Goal: Task Accomplishment & Management: Complete application form

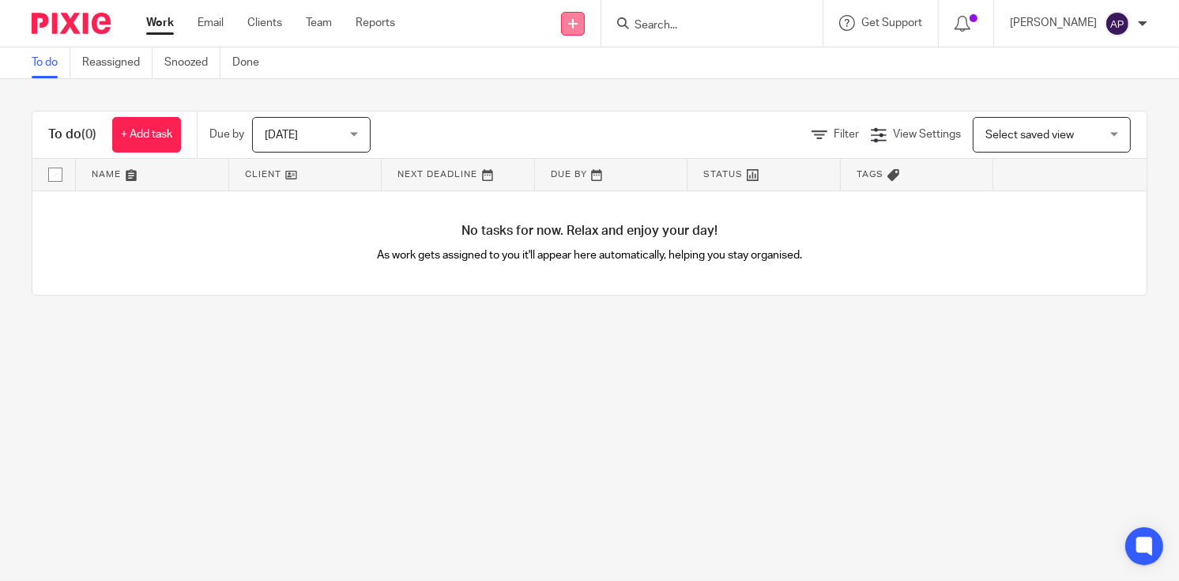
click at [585, 17] on link at bounding box center [573, 24] width 24 height 24
click at [583, 119] on link "Add client" at bounding box center [585, 120] width 97 height 23
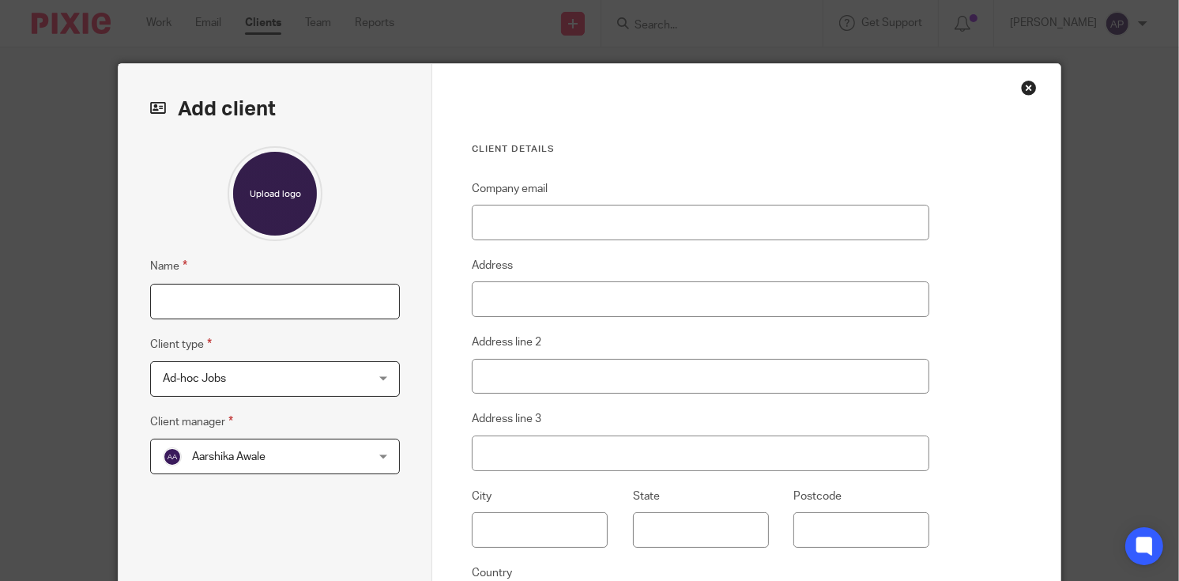
click at [221, 307] on input "Name" at bounding box center [275, 302] width 250 height 36
drag, startPoint x: 156, startPoint y: 297, endPoint x: 270, endPoint y: 300, distance: 113.8
click at [270, 300] on input "Charlotte Lucy Nakano" at bounding box center [275, 302] width 250 height 36
type input "Charlotte Lucy Nakano"
click at [302, 299] on input "Charlotte Lucy Nakano" at bounding box center [275, 302] width 250 height 36
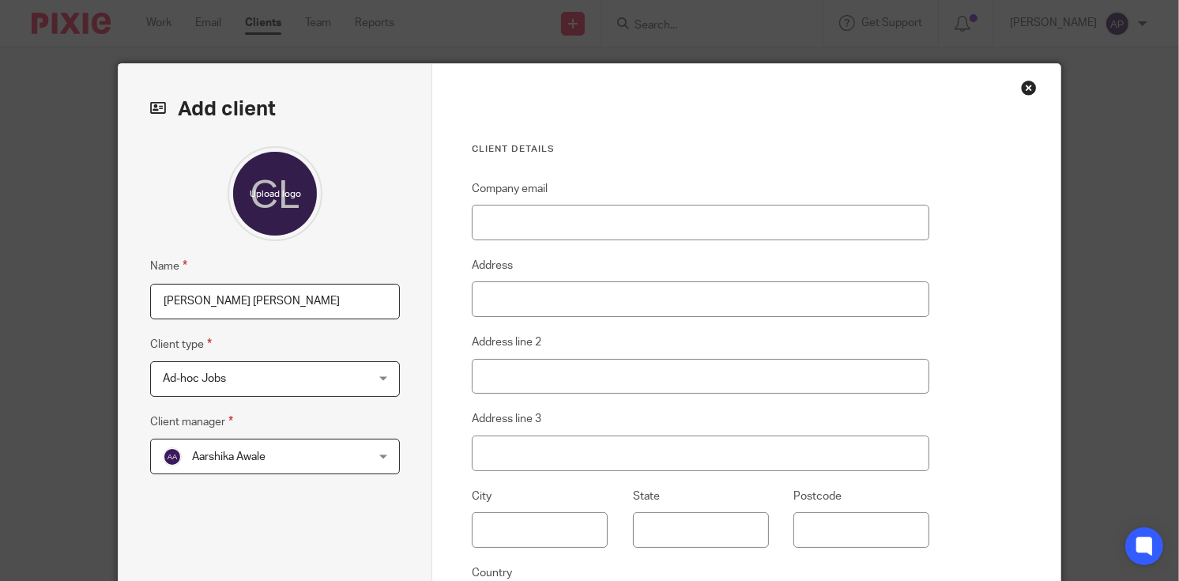
click at [378, 454] on div "Aarshika Awale Aarshika Awale" at bounding box center [275, 456] width 250 height 36
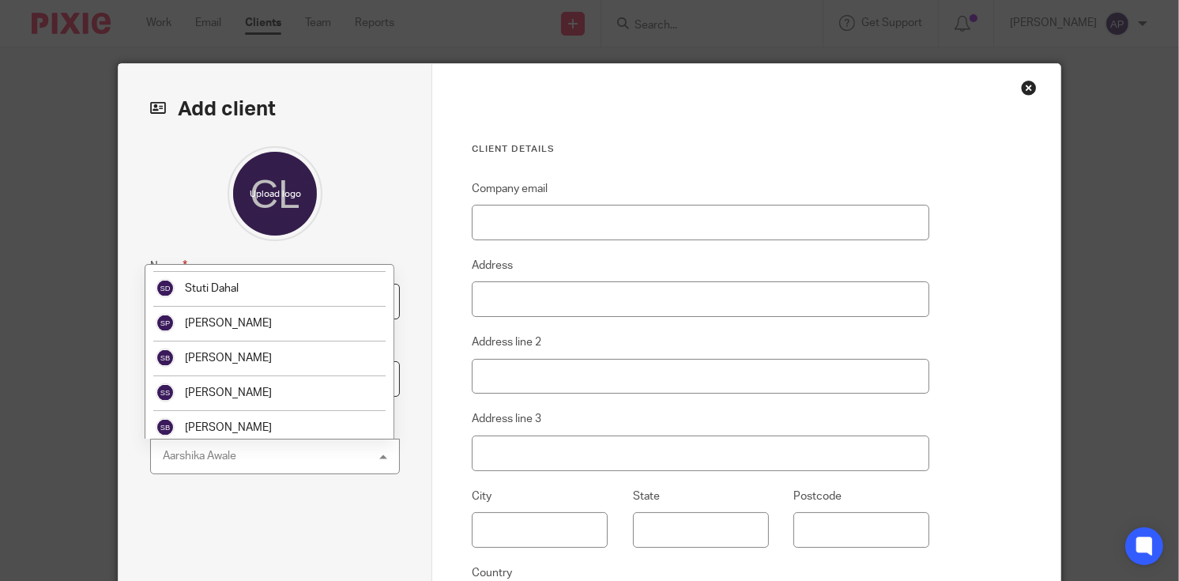
scroll to position [2919, 0]
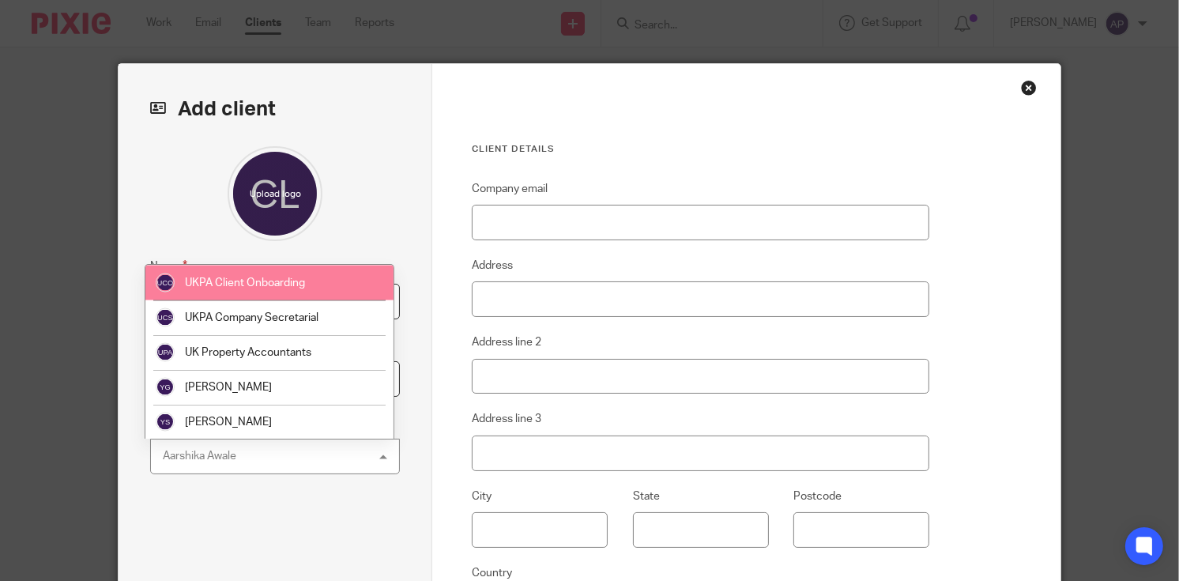
click at [254, 284] on span "UKPA Client Onboarding" at bounding box center [245, 282] width 120 height 11
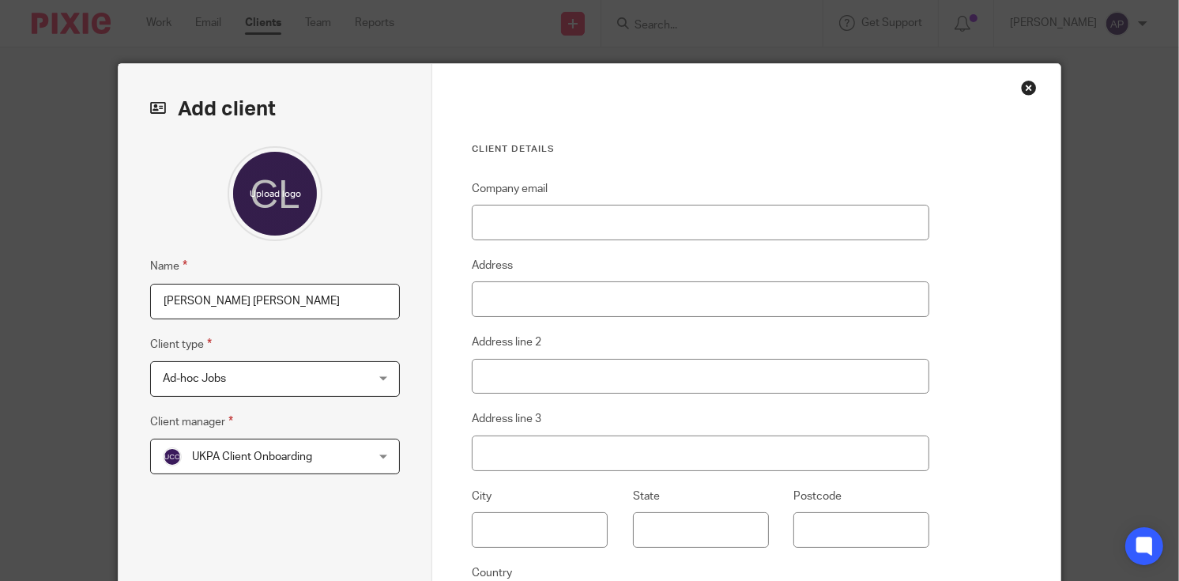
click at [377, 377] on div "Ad-hoc Jobs Ad-hoc Jobs" at bounding box center [275, 379] width 250 height 36
click at [744, 229] on input "Company email" at bounding box center [700, 223] width 457 height 36
drag, startPoint x: 773, startPoint y: 224, endPoint x: 849, endPoint y: 335, distance: 134.8
click at [849, 335] on div "Company email Address Address line 2 Address line 3 City State Postcode Country" at bounding box center [700, 429] width 457 height 500
click at [378, 380] on div "Ad-hoc Jobs Ad-hoc Jobs" at bounding box center [275, 379] width 250 height 36
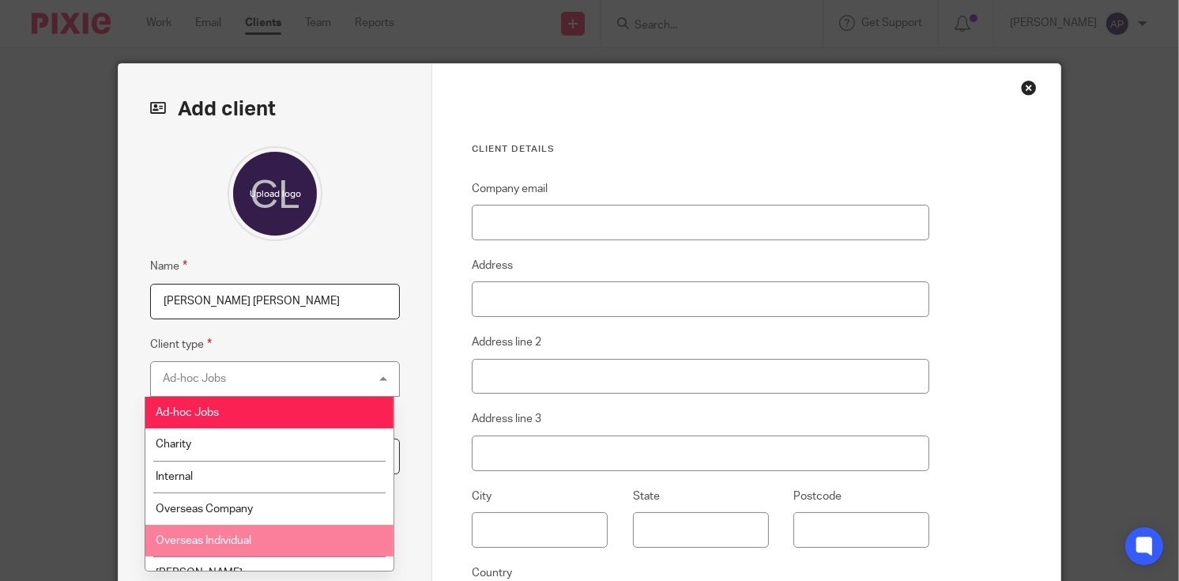
click at [264, 533] on li "Overseas Individual" at bounding box center [269, 541] width 249 height 32
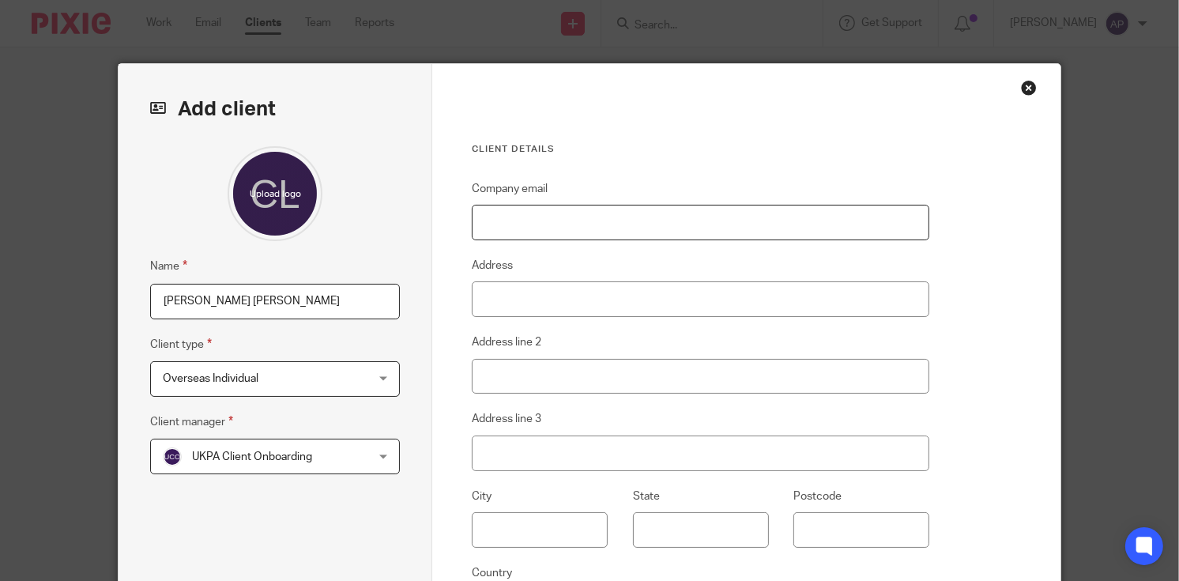
click at [541, 213] on input "Company email" at bounding box center [700, 223] width 457 height 36
paste input "baboonhead@yahoo.com"
type input "baboonhead@yahoo.com"
click at [501, 302] on input "Address" at bounding box center [700, 299] width 457 height 36
paste input "Via Casin"
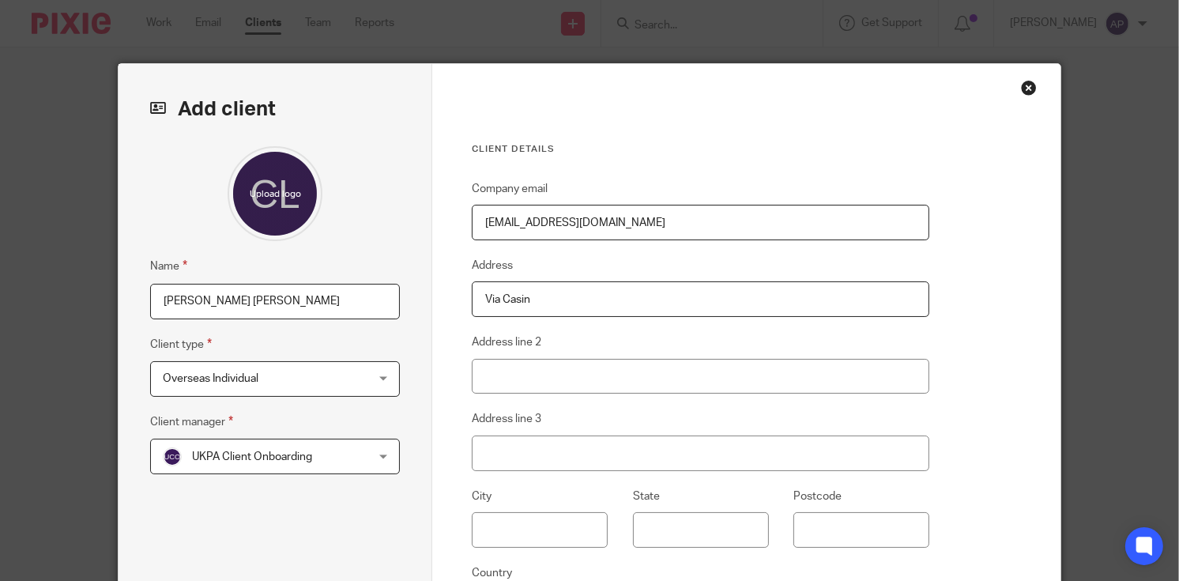
type input "Via Casin"
click at [505, 374] on input "Address line 2" at bounding box center [700, 377] width 457 height 36
click at [511, 375] on input "Address line 2" at bounding box center [700, 377] width 457 height 36
paste input "Negrar di Valpolicella"
type input "Negrar di Valpolicella"
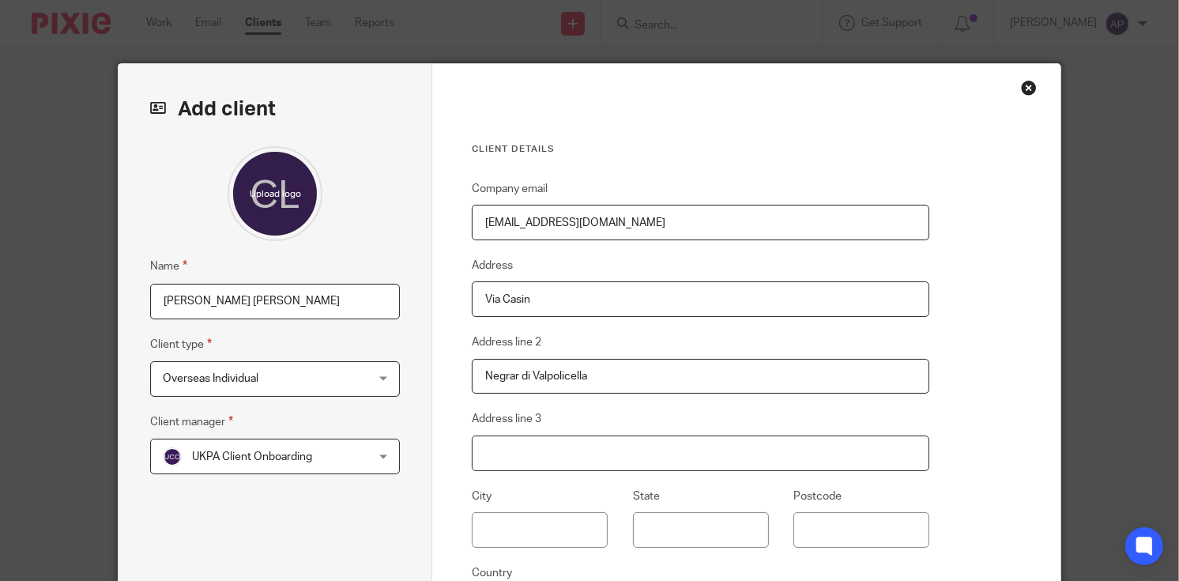
click at [541, 455] on input "Address line 3" at bounding box center [700, 453] width 457 height 36
click at [487, 453] on input "Address line 3" at bounding box center [700, 453] width 457 height 36
paste input "VR"
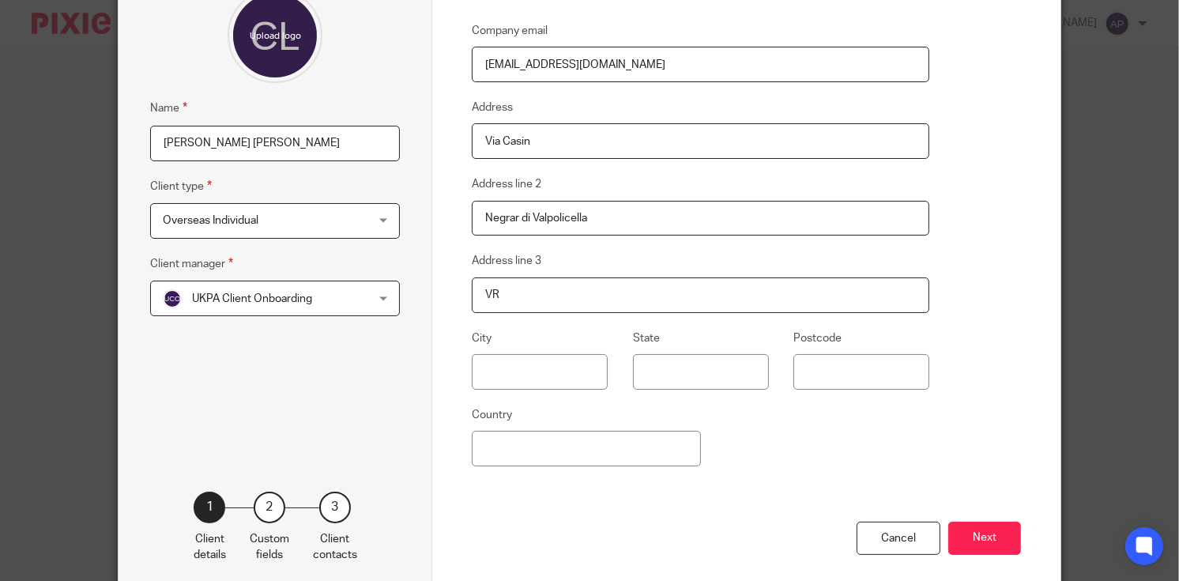
type input "VR"
click at [491, 366] on input "text" at bounding box center [540, 372] width 136 height 36
click at [516, 367] on input "text" at bounding box center [540, 372] width 136 height 36
paste input "Negrar di Valpolicella."
type input "Negrar di Valpolicella."
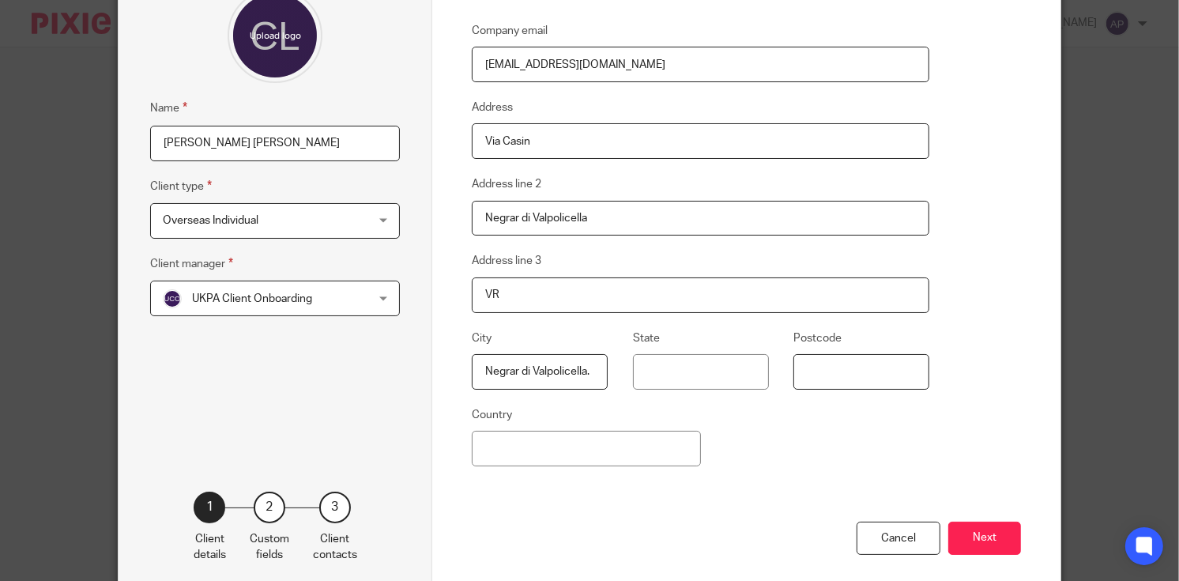
click at [833, 373] on input "Postcode" at bounding box center [861, 372] width 136 height 36
paste input "37024"
type input "37024"
click at [567, 449] on input "Country" at bounding box center [586, 449] width 228 height 36
type input "Italy"
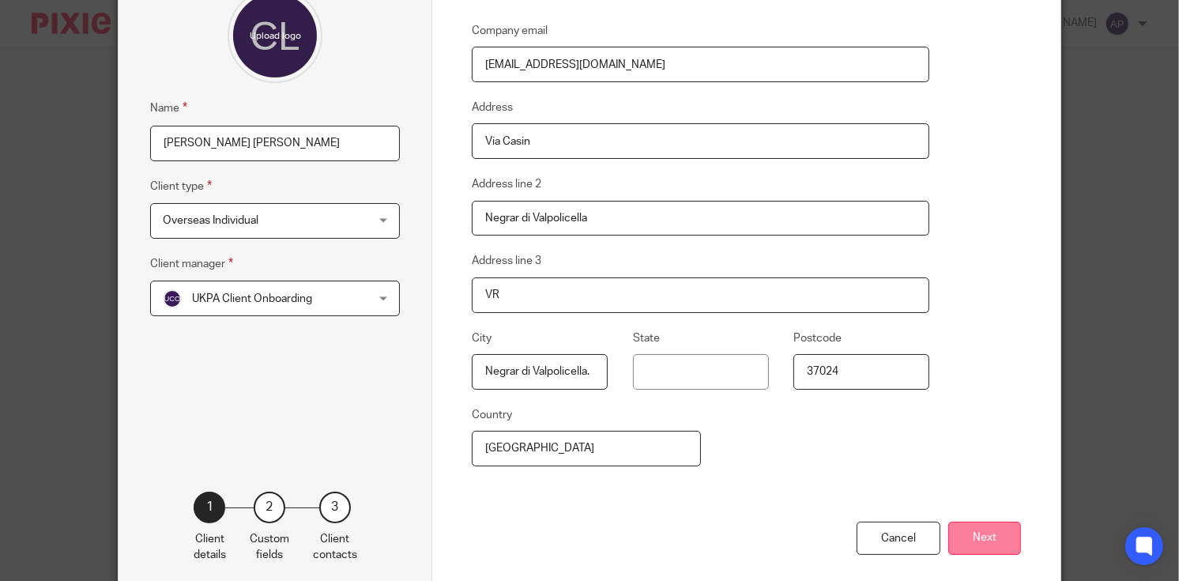
click at [963, 536] on button "Next" at bounding box center [984, 538] width 73 height 34
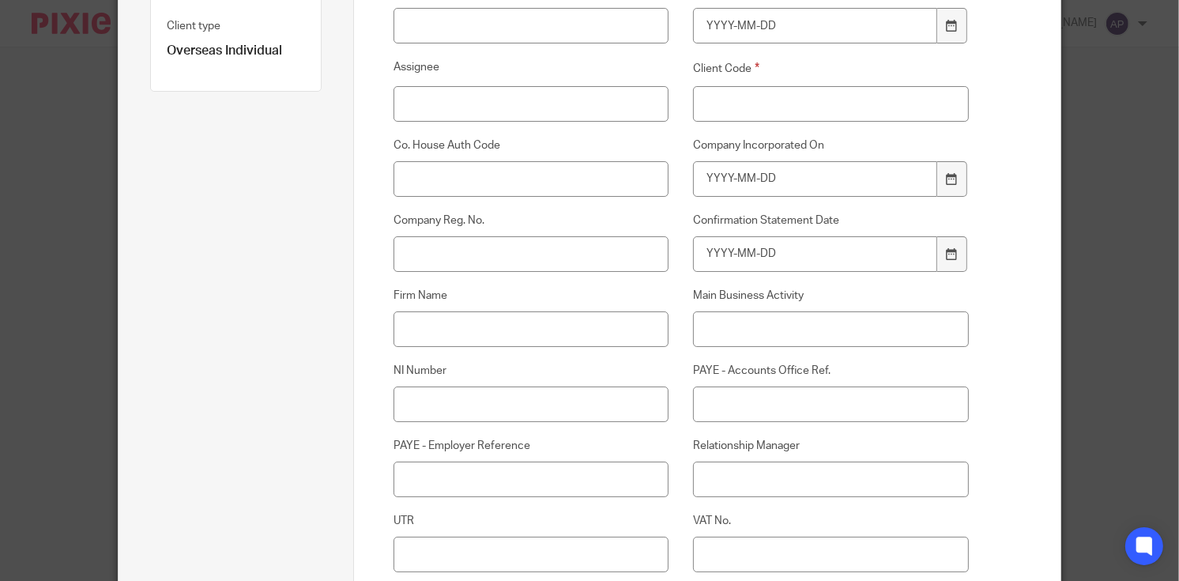
scroll to position [316, 0]
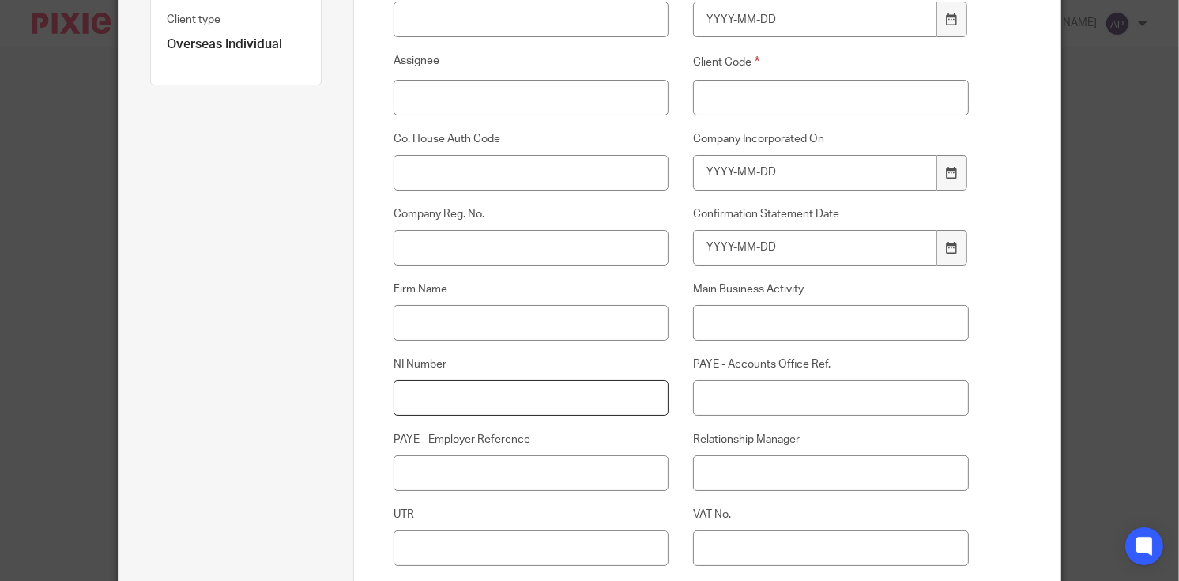
click at [405, 387] on input "NI Number" at bounding box center [530, 398] width 275 height 36
paste input "NZ69 32 84C"
type input "NZ69 32 84C"
click at [448, 555] on input "UTR" at bounding box center [530, 548] width 275 height 36
paste input "2610375403"
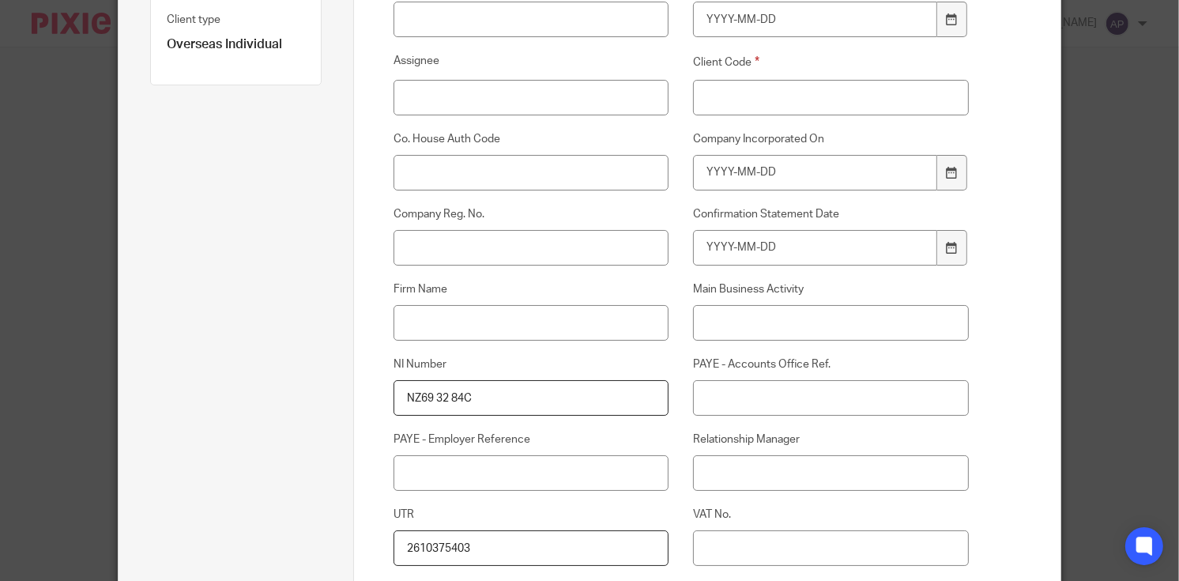
type input "2610375403"
click at [724, 465] on input "Relationship Manager" at bounding box center [830, 473] width 275 height 36
click at [775, 474] on input "Runal Bhataraai" at bounding box center [830, 473] width 275 height 36
click at [777, 472] on input "Runal Bhataraai" at bounding box center [830, 473] width 275 height 36
type input "R"
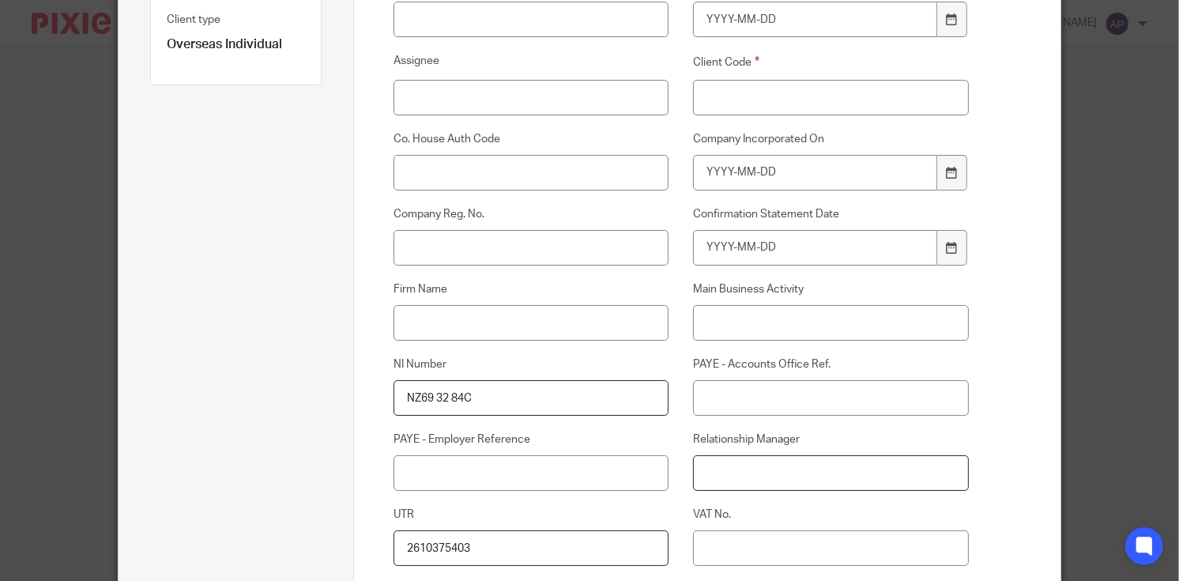
paste input "Runal Bhattarai"
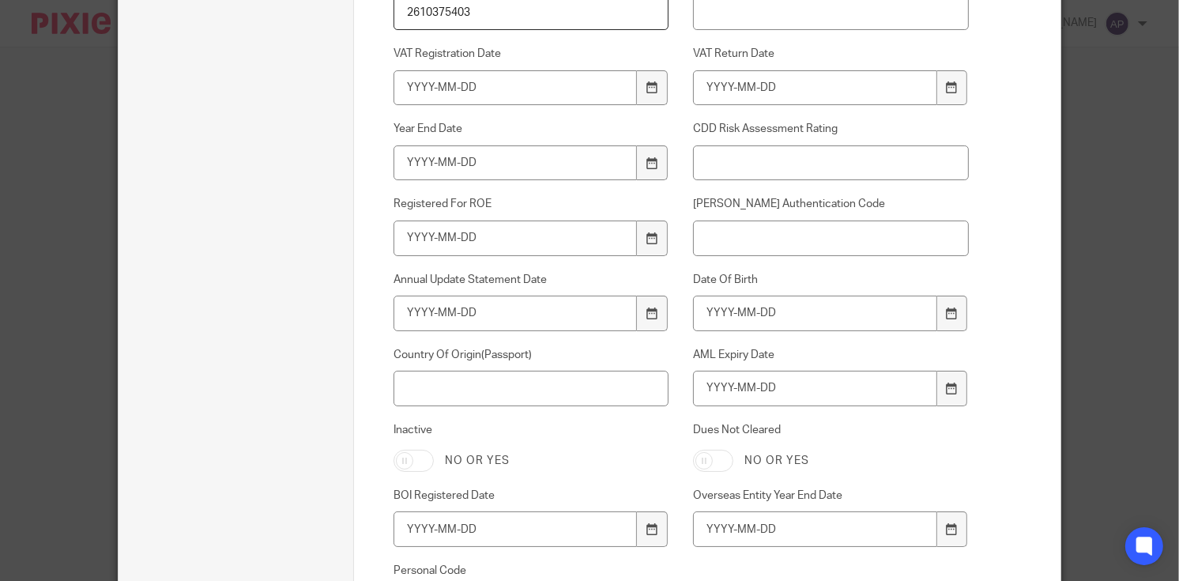
scroll to position [869, 0]
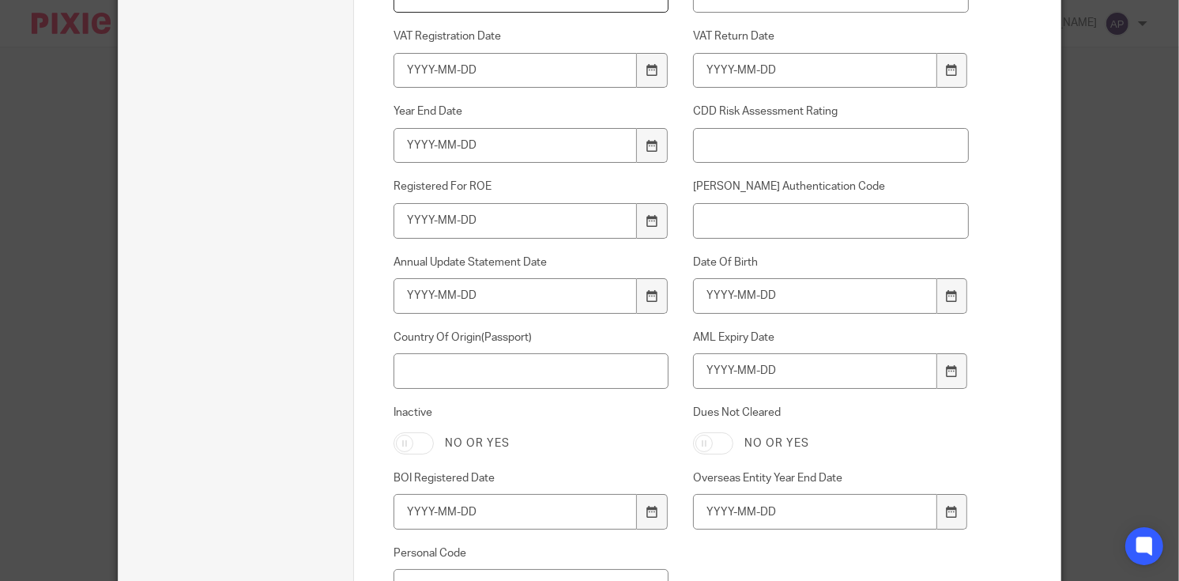
type input "Runal Bhattarai"
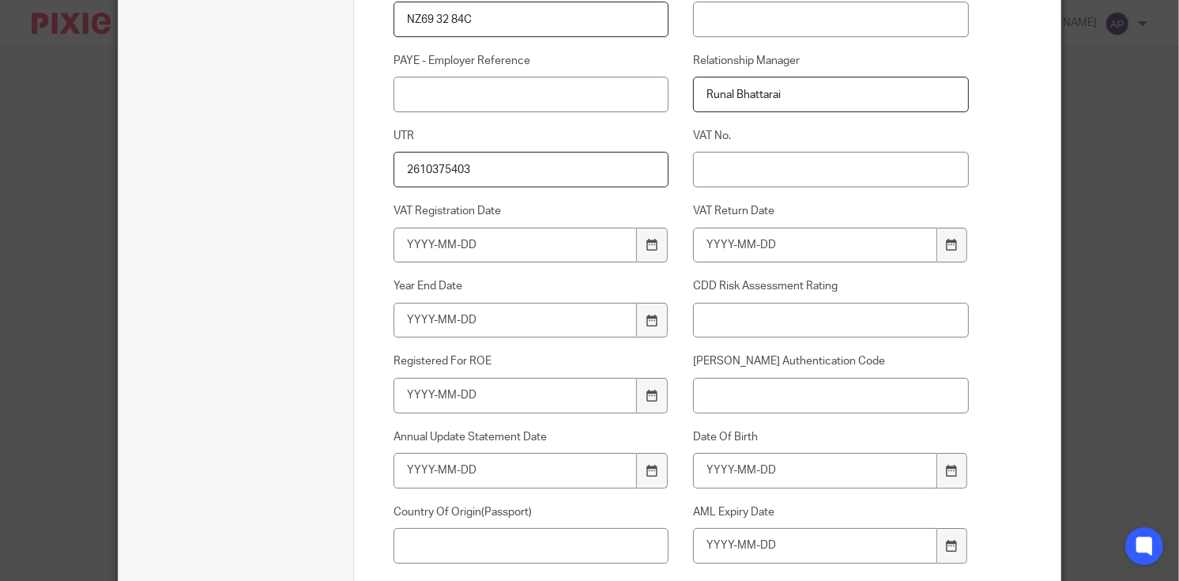
scroll to position [790, 0]
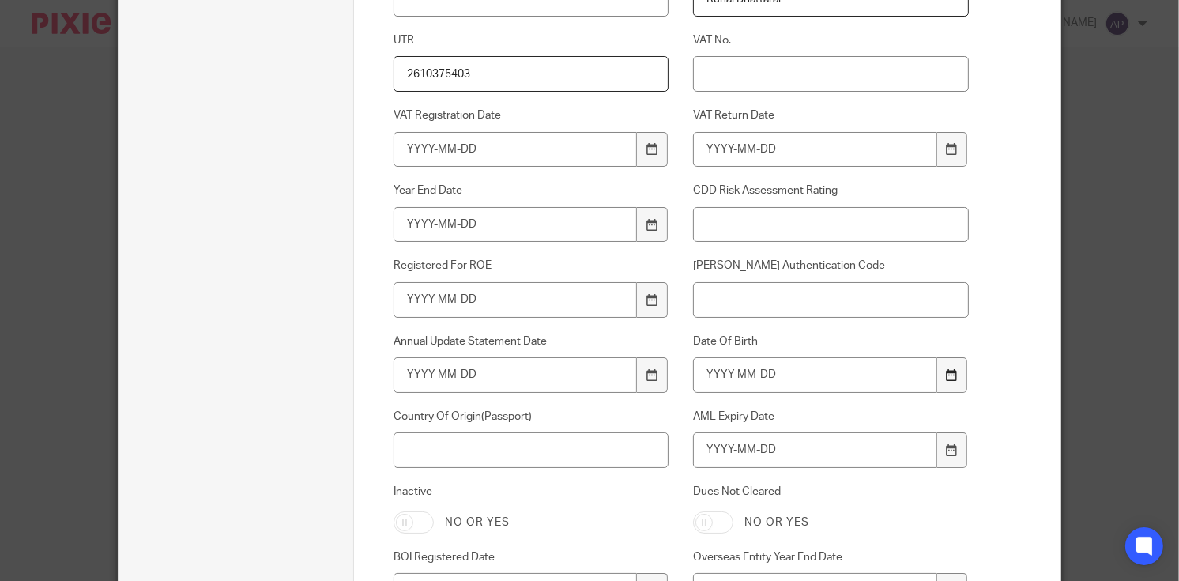
click at [947, 372] on icon at bounding box center [952, 375] width 12 height 12
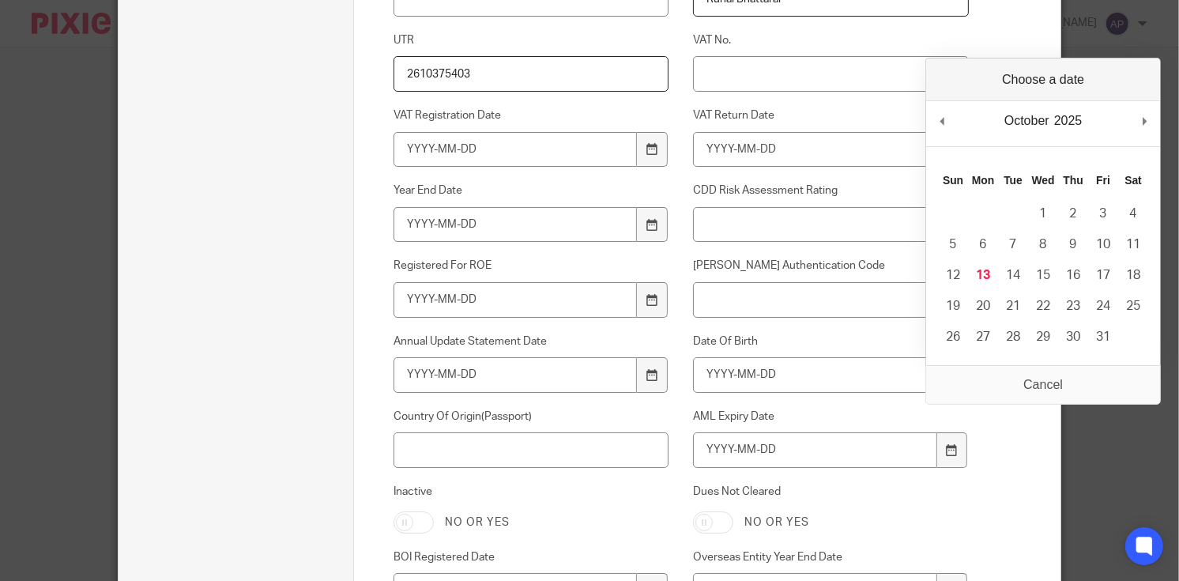
click at [1077, 113] on div "2025 2015 2016 2017 2018 2019 2020 2021 2022 2023 2024 2025 2026 2027 2028 2029…" at bounding box center [1068, 121] width 33 height 24
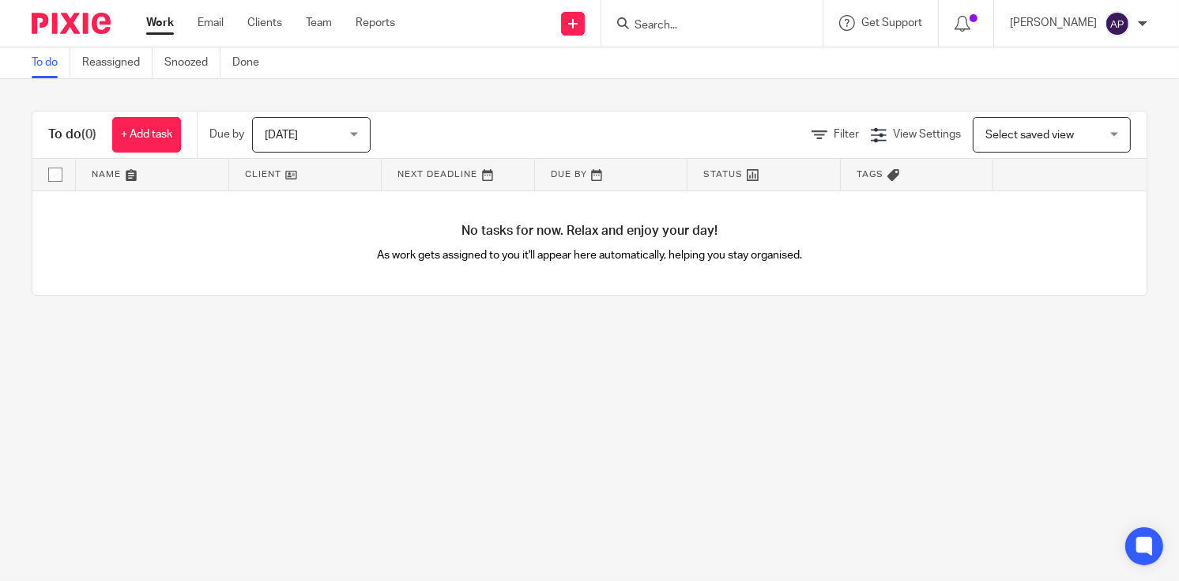
click at [674, 23] on input "Search" at bounding box center [704, 26] width 142 height 14
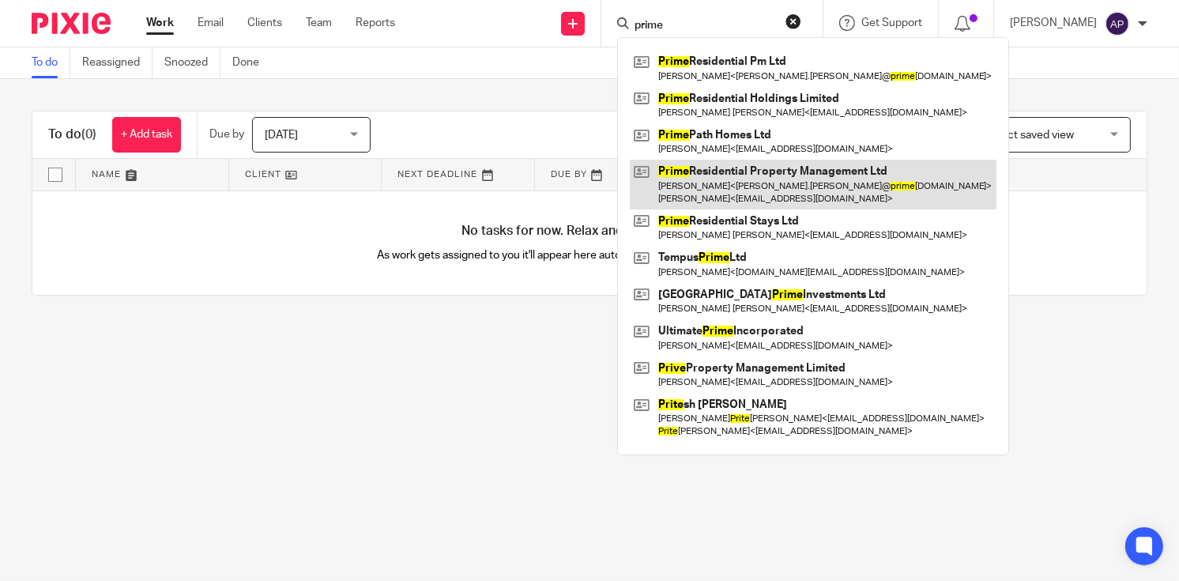
type input "prime"
click at [736, 177] on link at bounding box center [813, 184] width 367 height 49
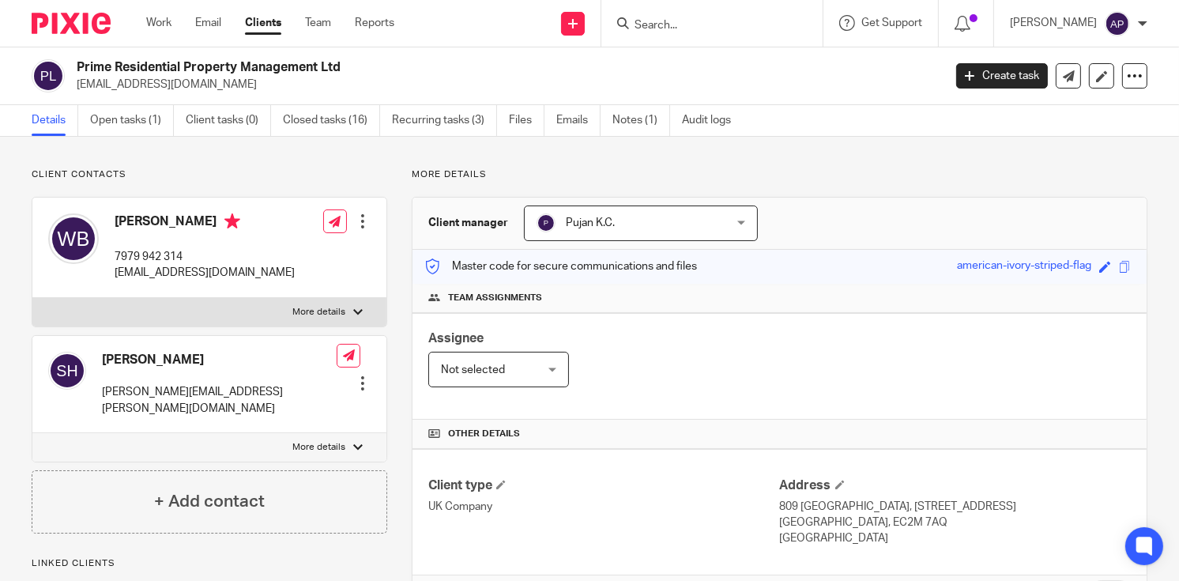
drag, startPoint x: 78, startPoint y: 66, endPoint x: 385, endPoint y: 60, distance: 306.6
click at [384, 60] on h2 "Prime Residential Property Management Ltd" at bounding box center [419, 67] width 684 height 17
copy h2 "Prime Residential Property Management Ltd"
drag, startPoint x: 75, startPoint y: 83, endPoint x: 279, endPoint y: 83, distance: 203.8
click at [279, 83] on div "Prime Residential Property Management Ltd [EMAIL_ADDRESS][DOMAIN_NAME]" at bounding box center [482, 75] width 901 height 33
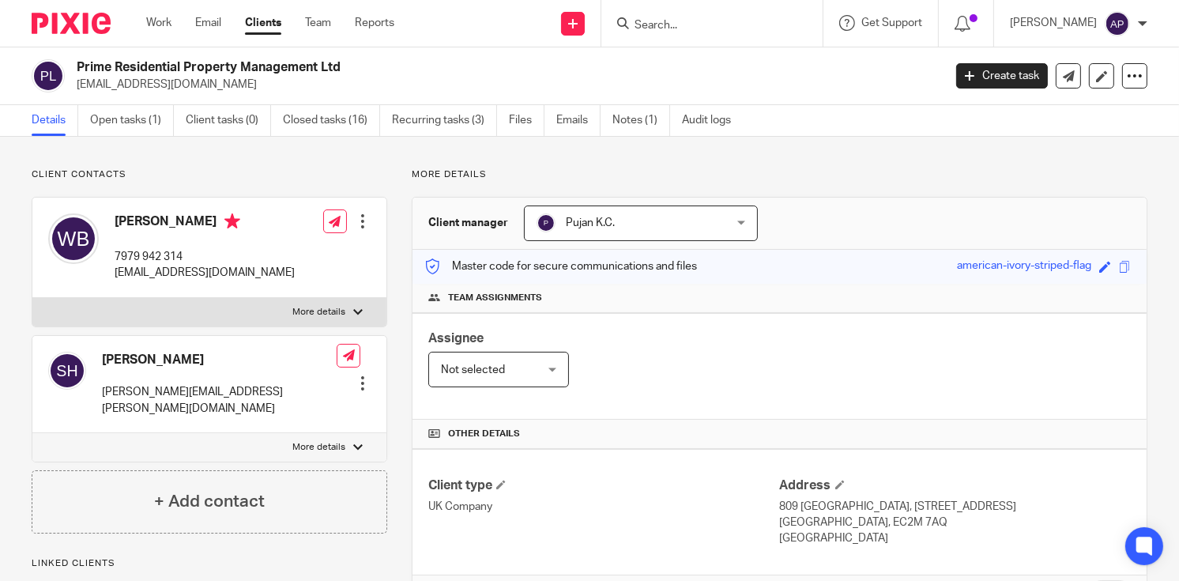
copy p "[EMAIL_ADDRESS][DOMAIN_NAME]"
